Goal: Complete application form: Complete application form

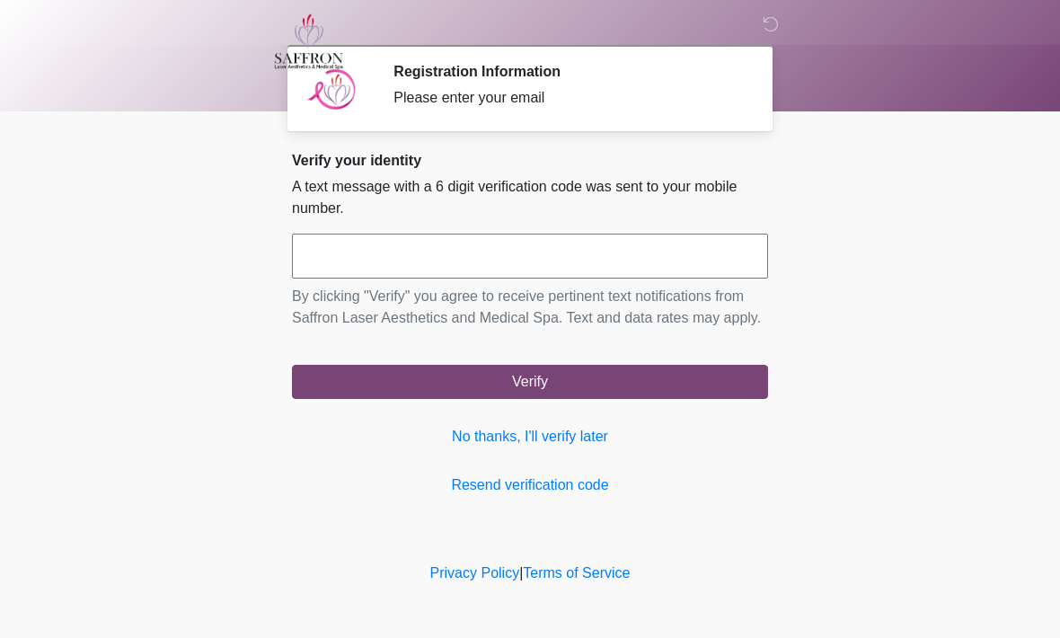
scroll to position [1, 0]
click at [591, 447] on link "No thanks, I'll verify later" at bounding box center [530, 437] width 476 height 22
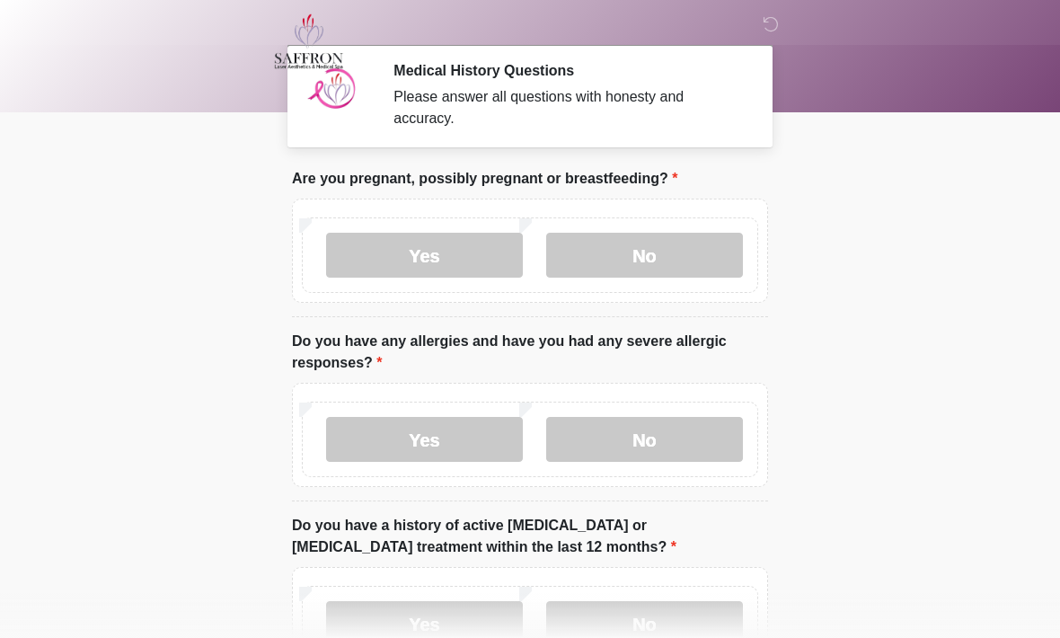
click at [687, 254] on label "No" at bounding box center [644, 255] width 197 height 45
click at [675, 442] on label "No" at bounding box center [644, 439] width 197 height 45
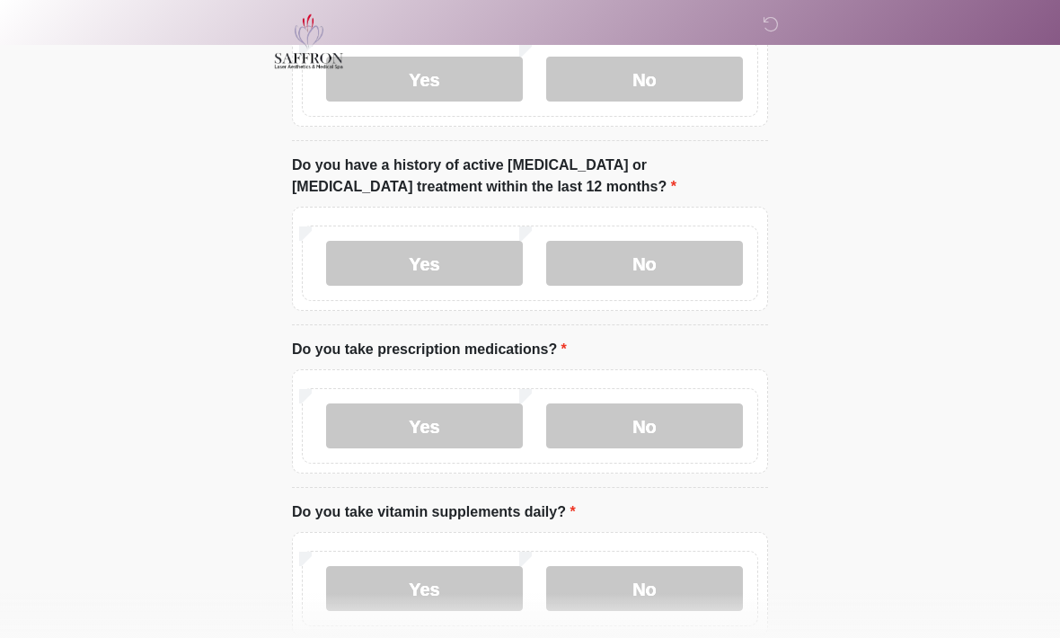
scroll to position [358, 0]
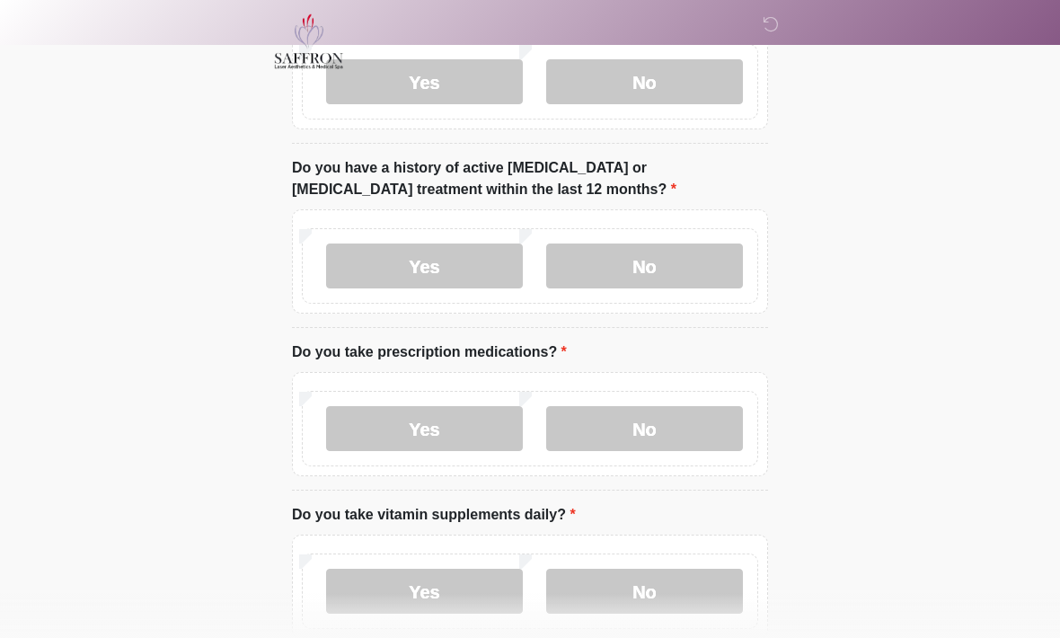
click at [690, 282] on label "No" at bounding box center [644, 265] width 197 height 45
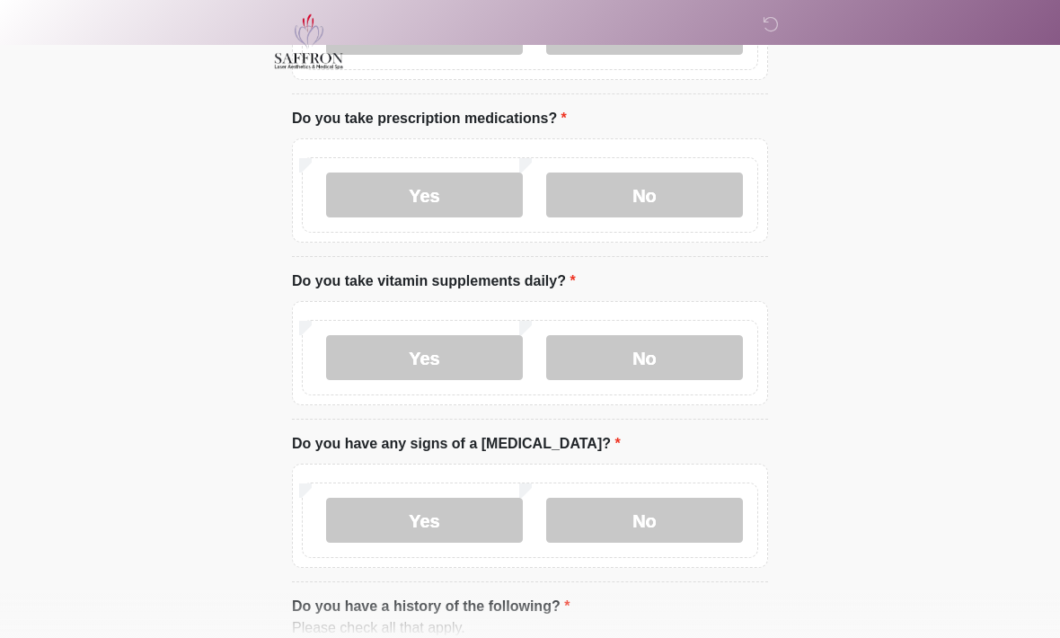
scroll to position [593, 0]
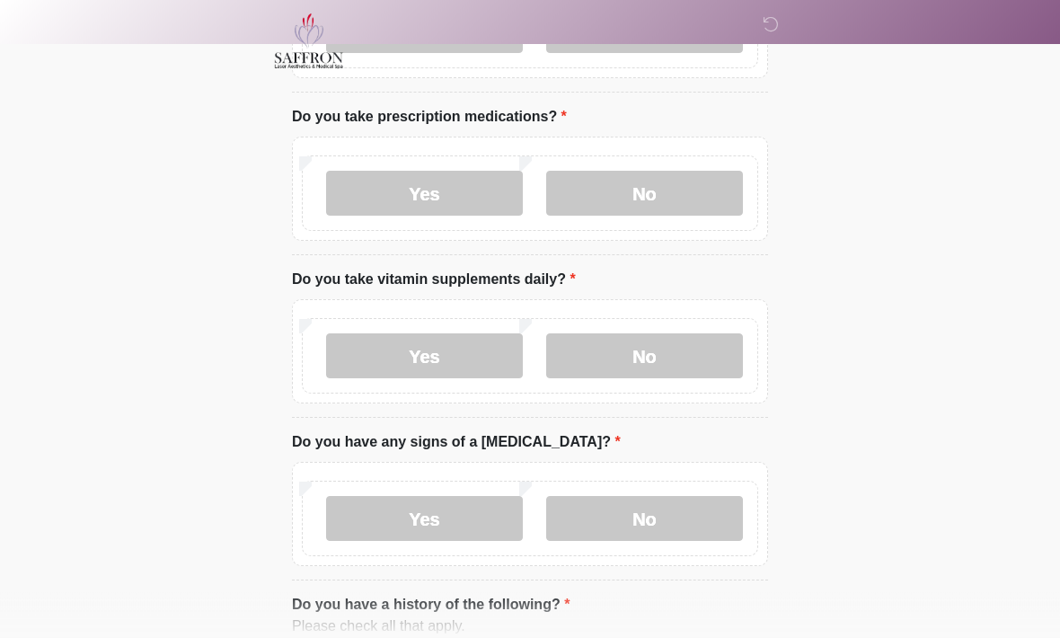
click at [631, 205] on label "No" at bounding box center [644, 194] width 197 height 45
click at [496, 357] on label "Yes" at bounding box center [424, 355] width 197 height 45
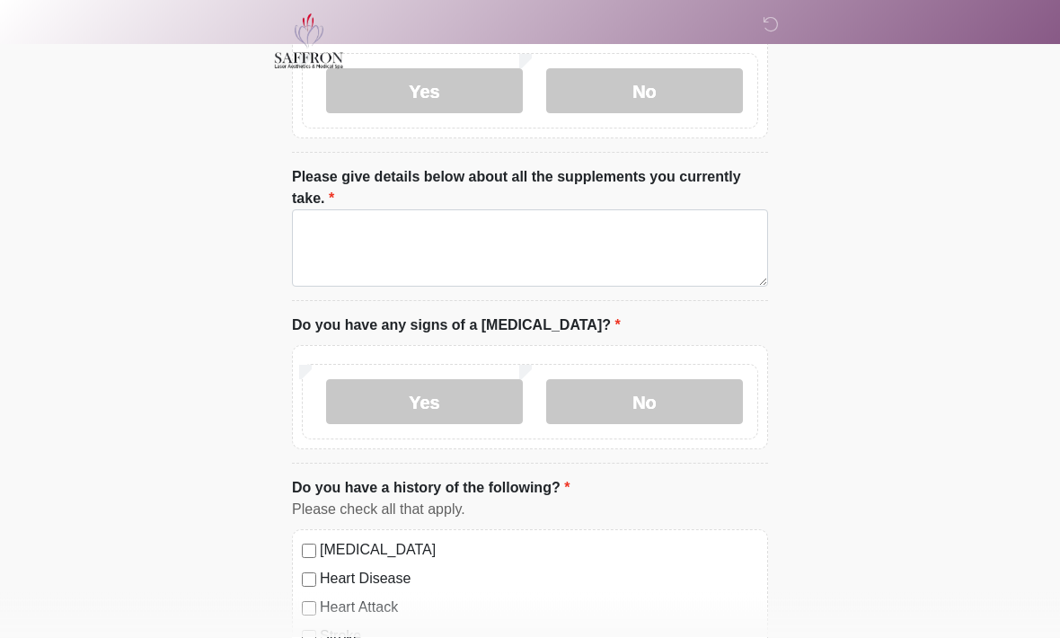
scroll to position [859, 0]
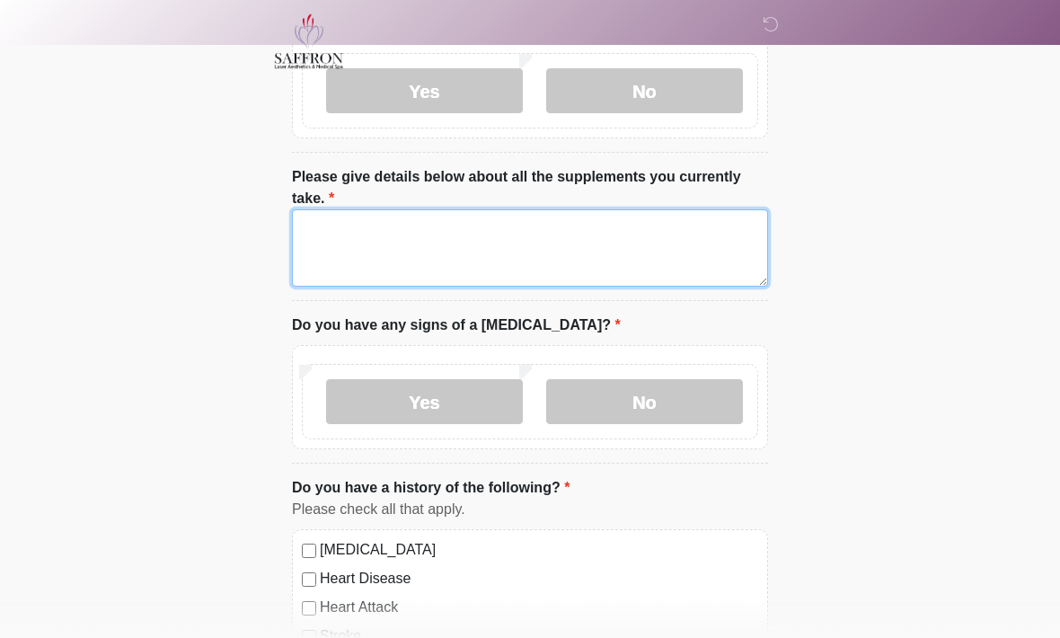
click at [611, 239] on textarea "Please give details below about all the supplements you currently take." at bounding box center [530, 247] width 476 height 77
type textarea "*"
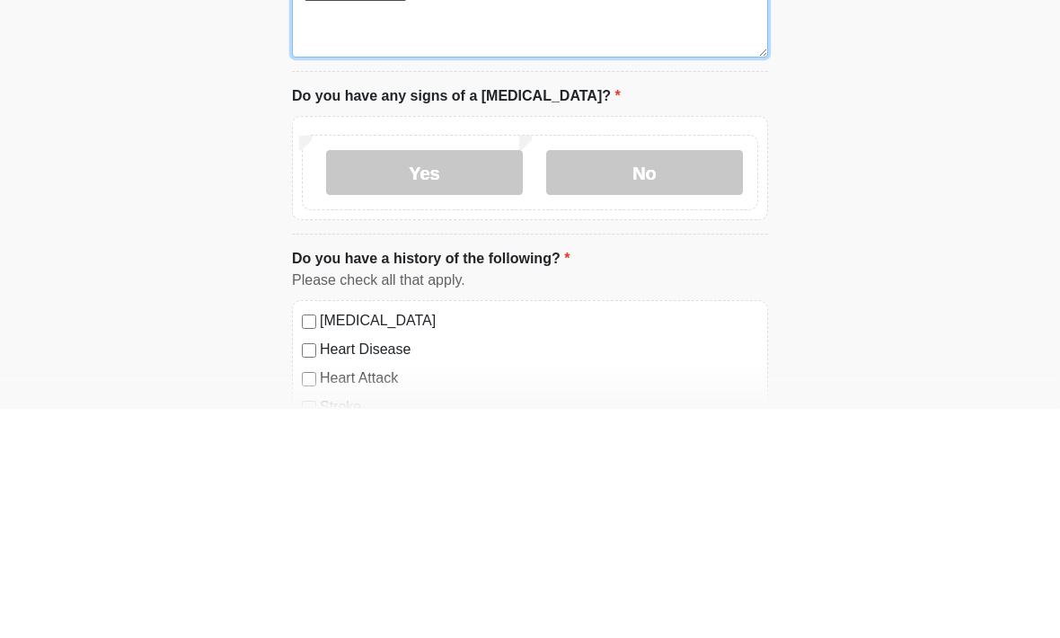
type textarea "**********"
click at [674, 379] on label "No" at bounding box center [644, 401] width 197 height 45
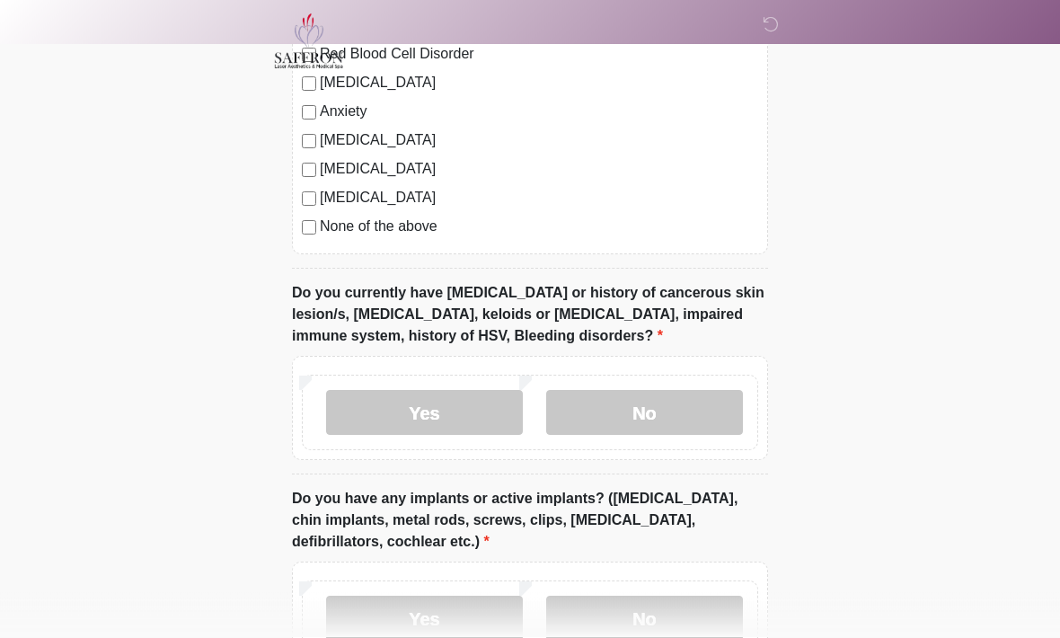
scroll to position [1515, 0]
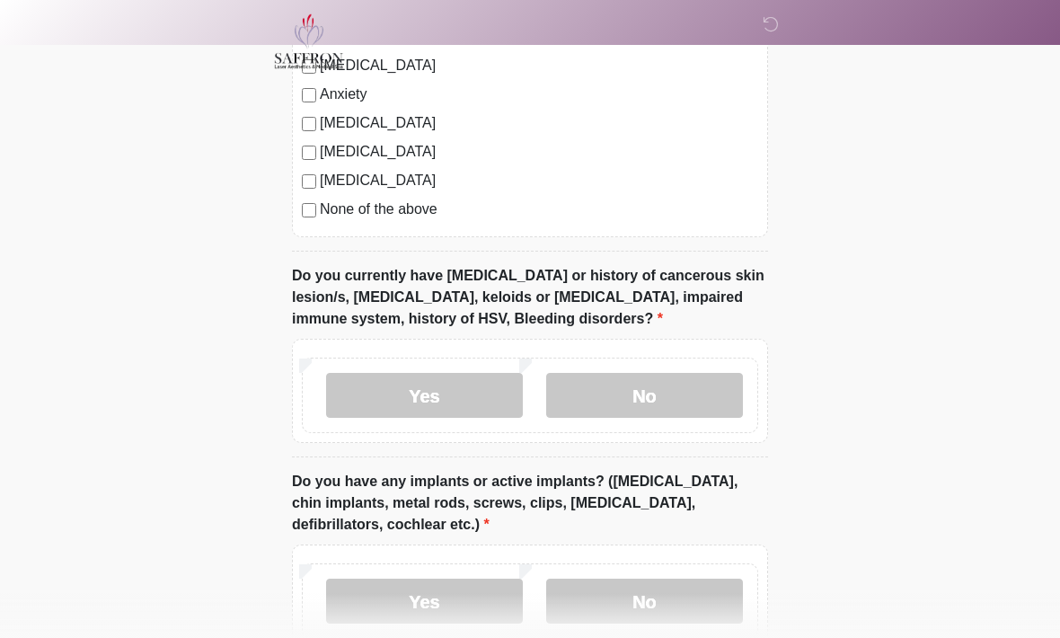
click at [640, 379] on label "No" at bounding box center [644, 395] width 197 height 45
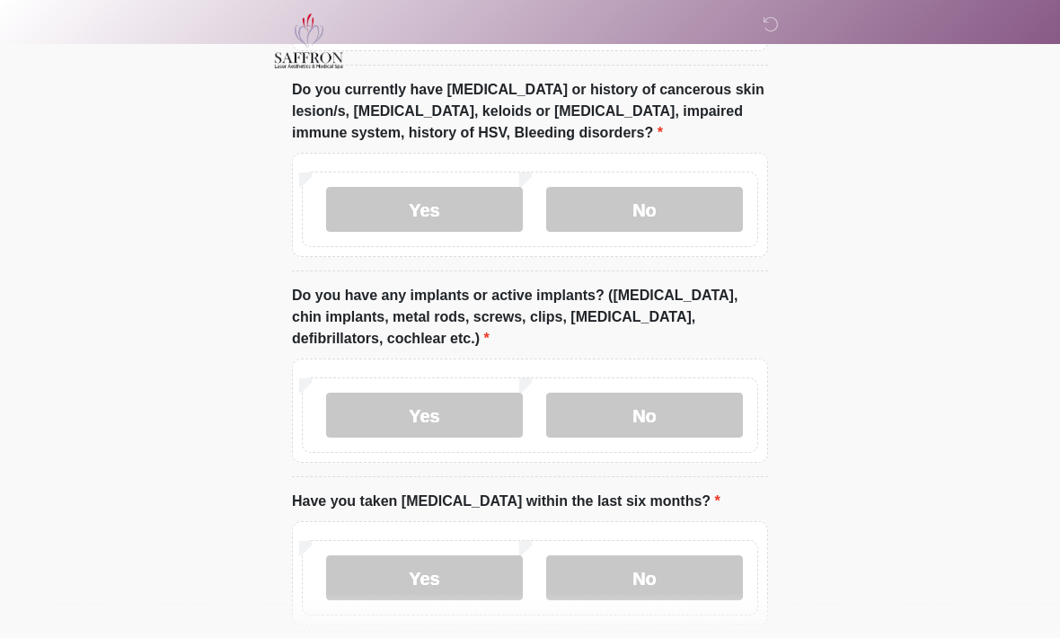
scroll to position [1712, 0]
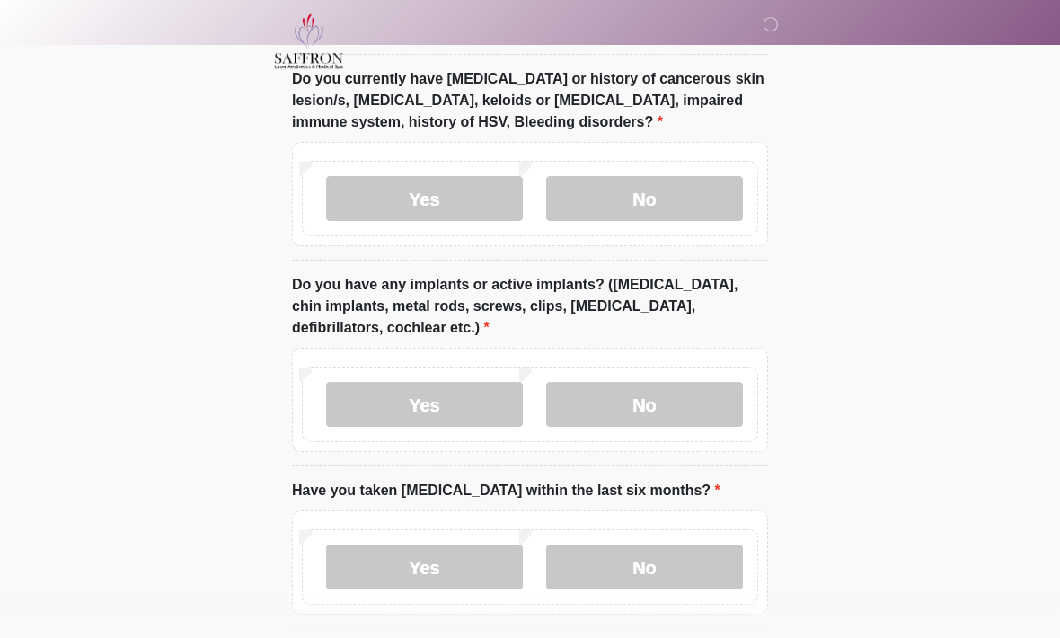
click at [649, 395] on label "No" at bounding box center [644, 404] width 197 height 45
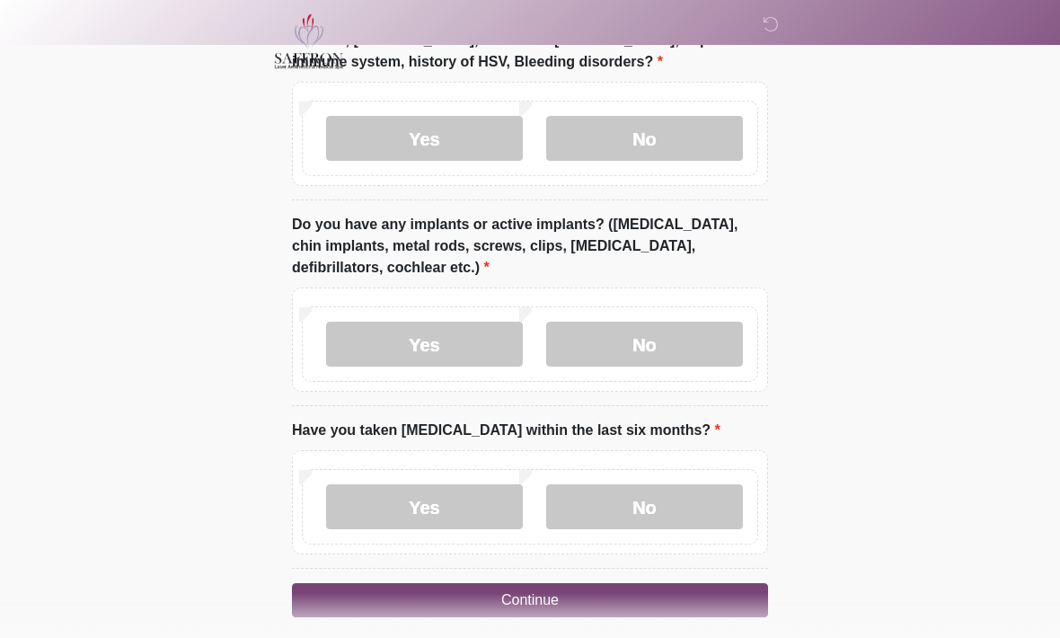
scroll to position [1785, 0]
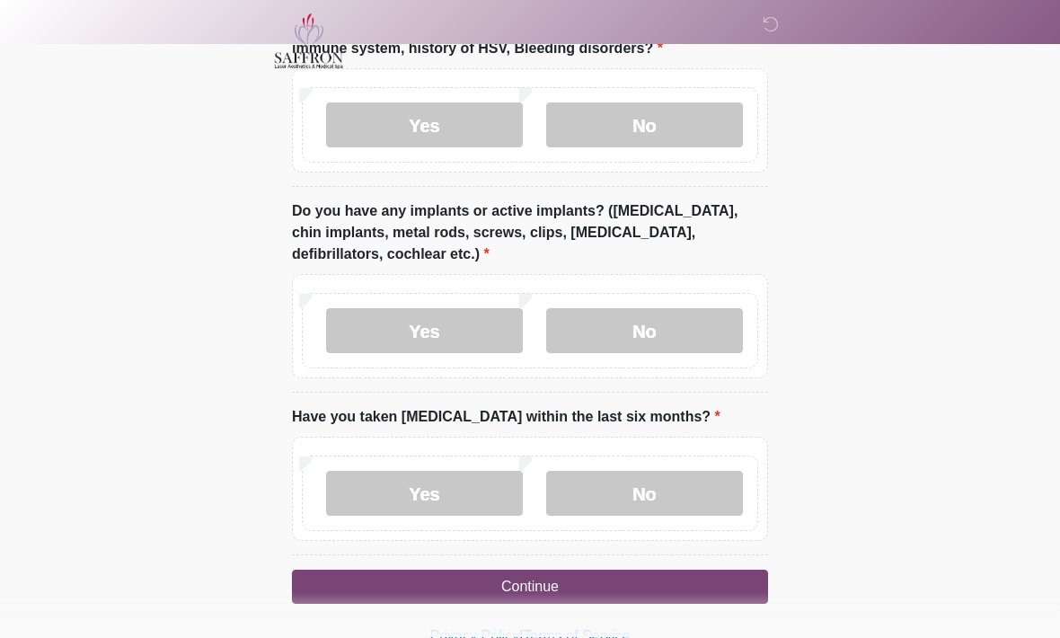
click at [664, 482] on label "No" at bounding box center [644, 494] width 197 height 45
click at [590, 577] on button "Continue" at bounding box center [530, 587] width 476 height 34
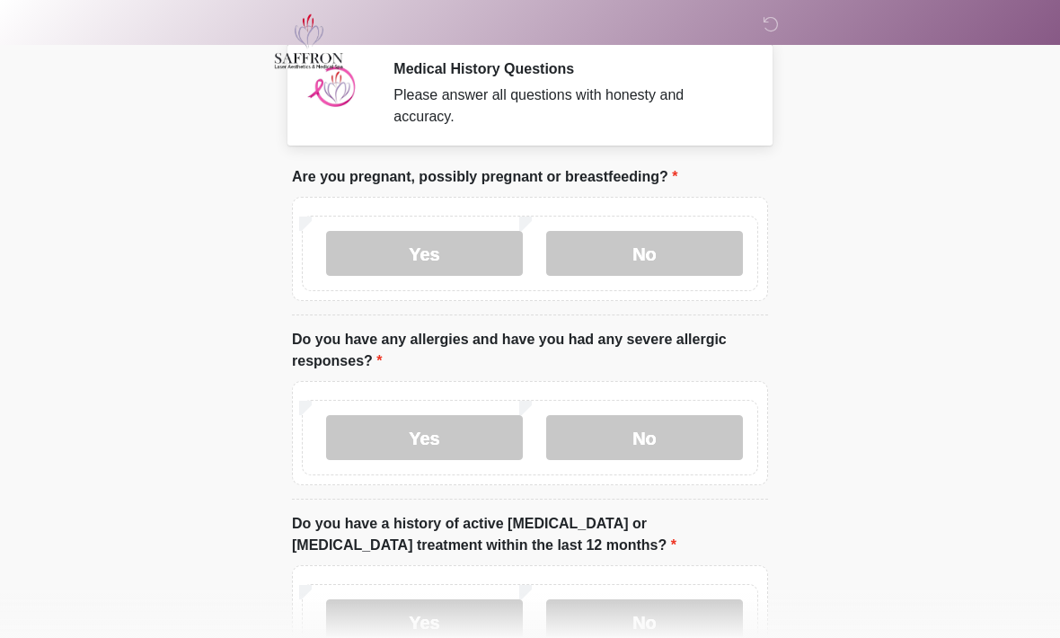
scroll to position [0, 0]
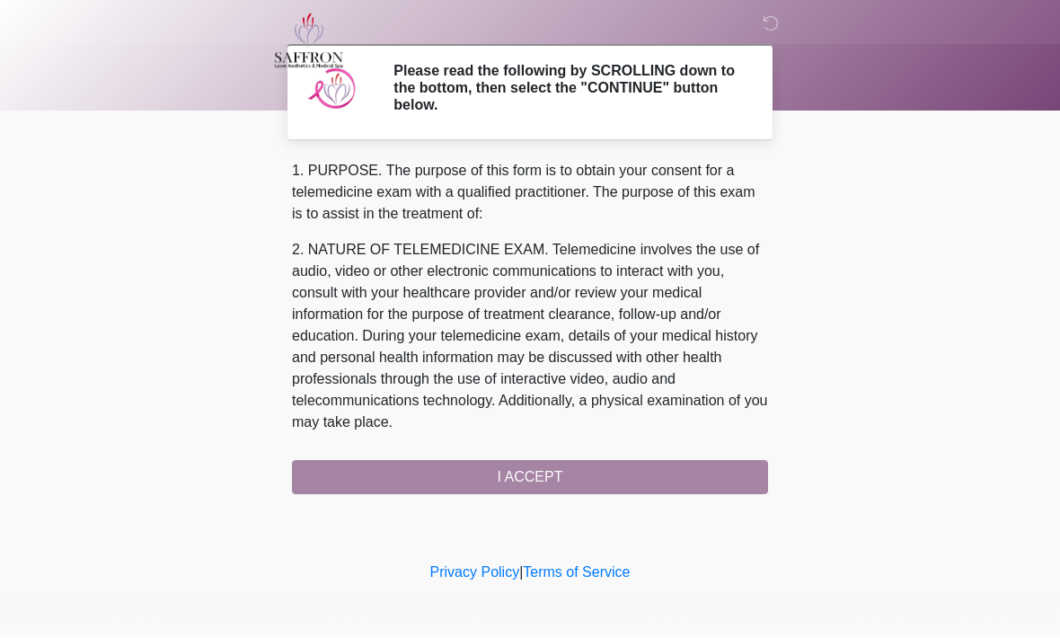
click at [586, 467] on div "1. PURPOSE. The purpose of this form is to obtain your consent for a telemedici…" at bounding box center [530, 328] width 476 height 334
click at [552, 472] on div "1. PURPOSE. The purpose of this form is to obtain your consent for a telemedici…" at bounding box center [530, 328] width 476 height 334
click at [549, 484] on div "1. PURPOSE. The purpose of this form is to obtain your consent for a telemedici…" at bounding box center [530, 328] width 476 height 334
click at [575, 466] on div "1. PURPOSE. The purpose of this form is to obtain your consent for a telemedici…" at bounding box center [530, 328] width 476 height 334
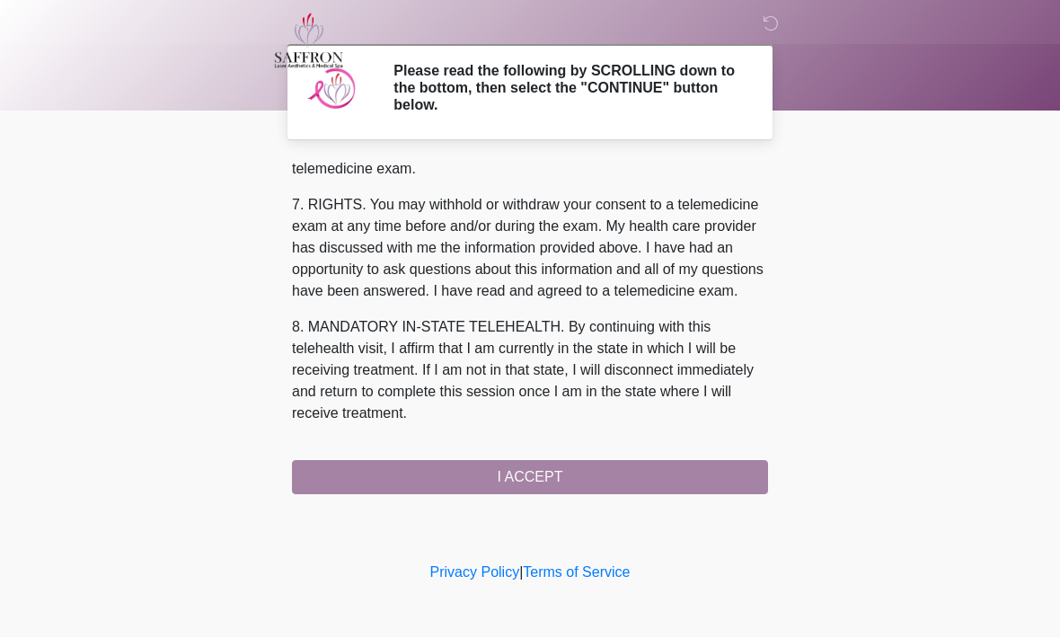
scroll to position [807, 0]
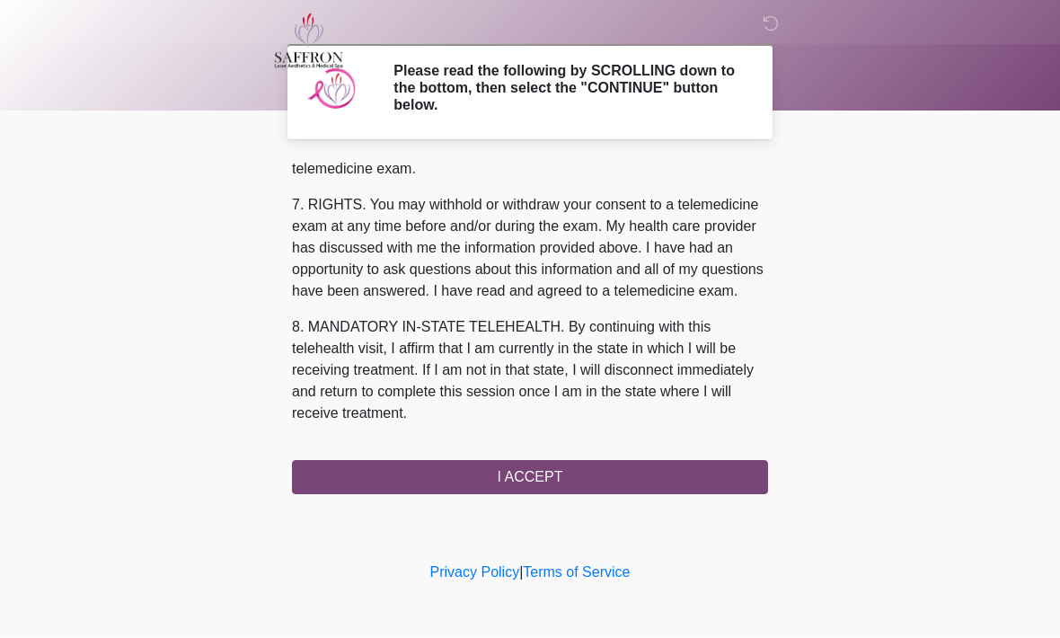
click at [590, 474] on button "I ACCEPT" at bounding box center [530, 478] width 476 height 34
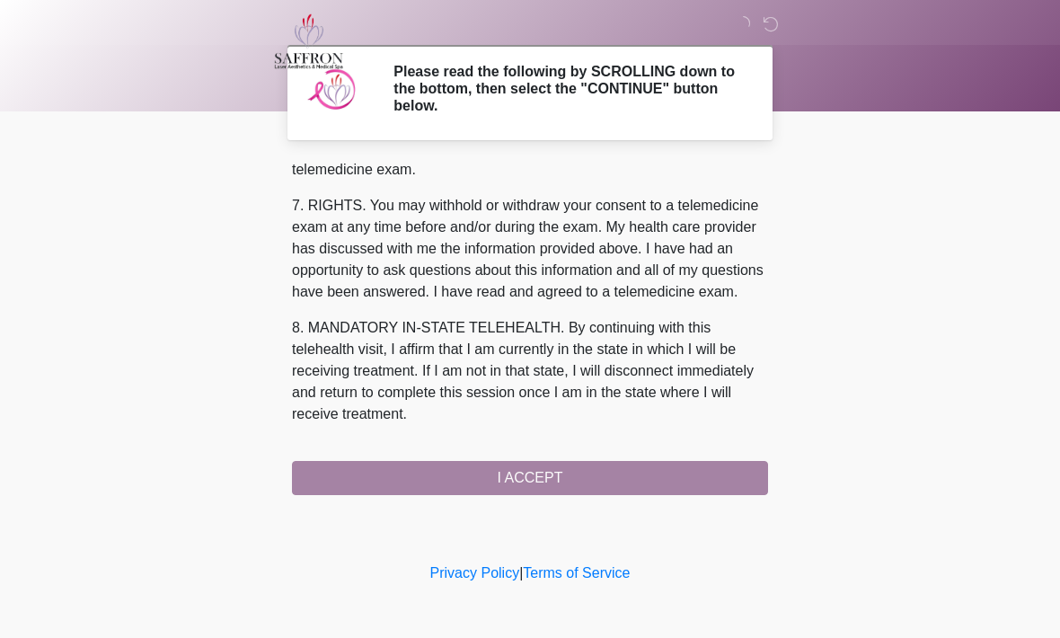
scroll to position [0, 0]
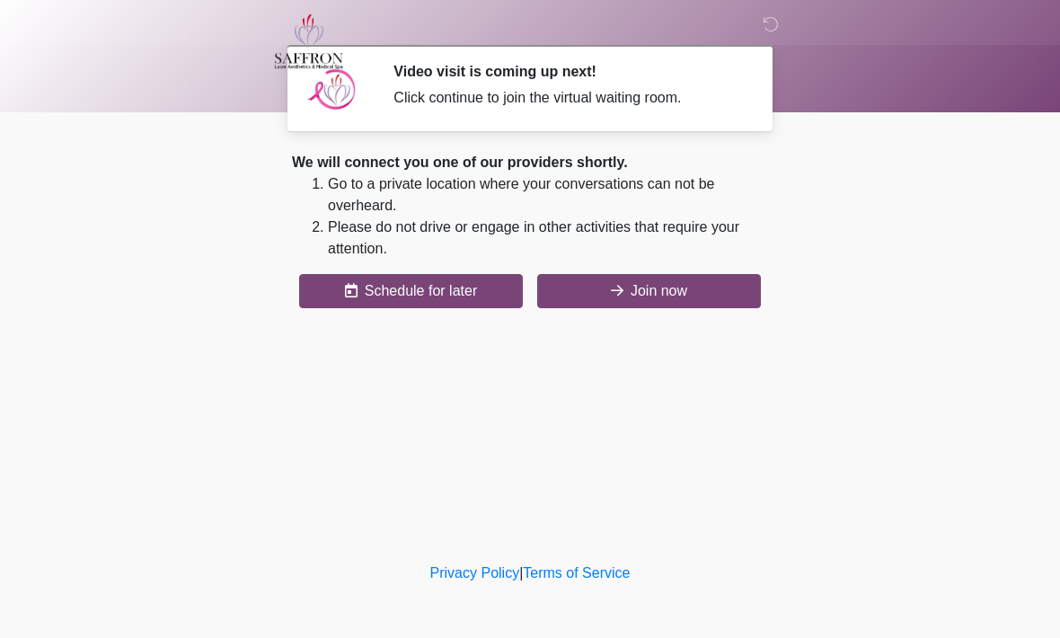
click at [660, 292] on button "Join now" at bounding box center [649, 291] width 224 height 34
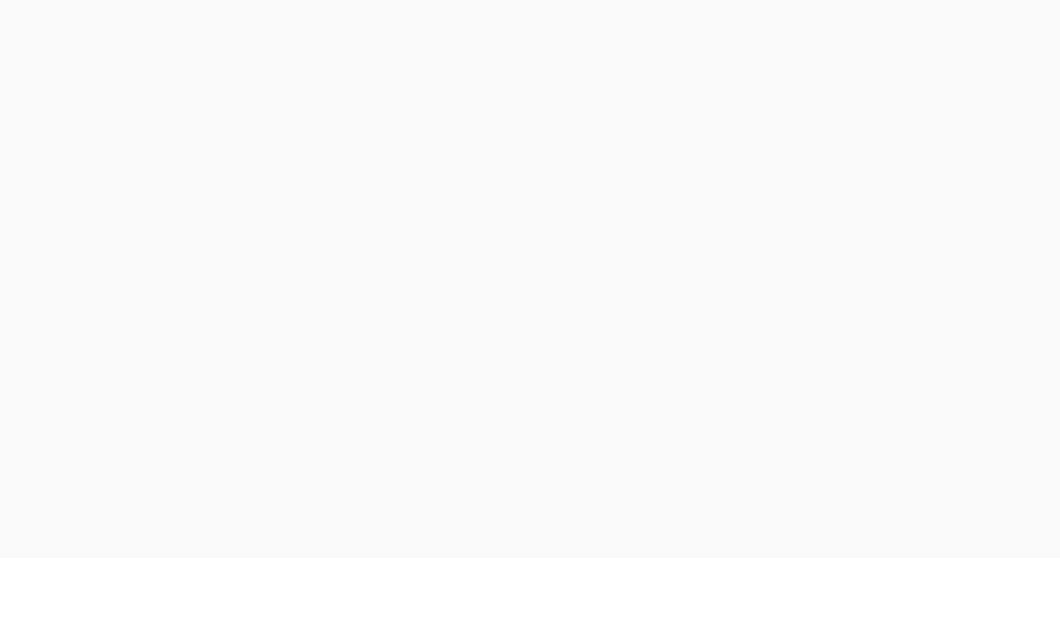
scroll to position [5, 0]
